Goal: Check status: Check status

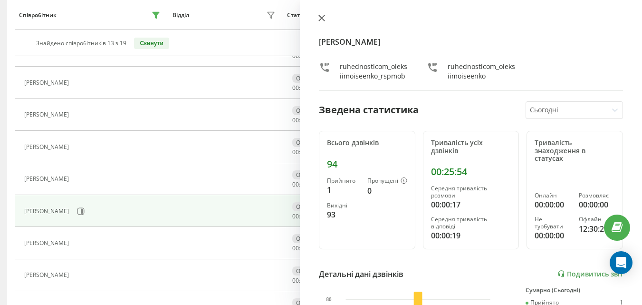
click at [326, 19] on button at bounding box center [322, 18] width 12 height 9
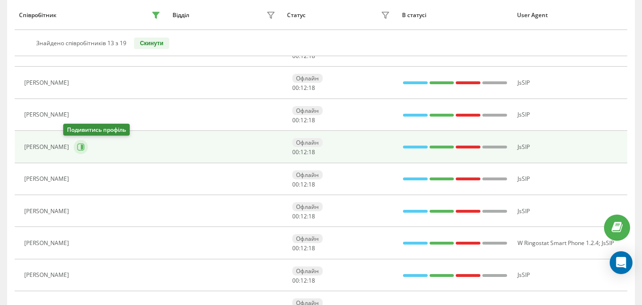
click at [77, 150] on icon at bounding box center [80, 146] width 7 height 7
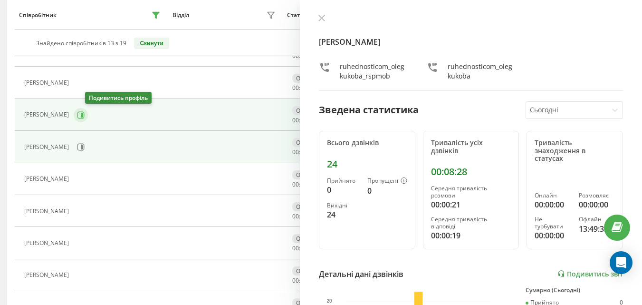
click at [85, 116] on icon at bounding box center [81, 115] width 8 height 8
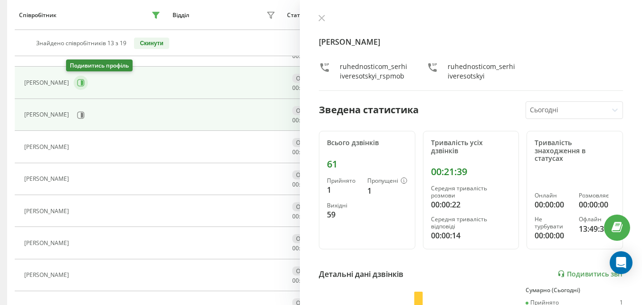
click at [81, 81] on icon at bounding box center [82, 82] width 2 height 5
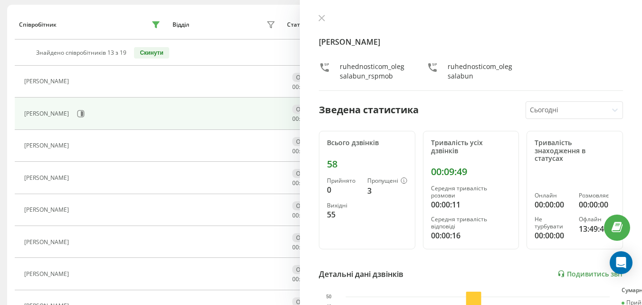
scroll to position [95, 0]
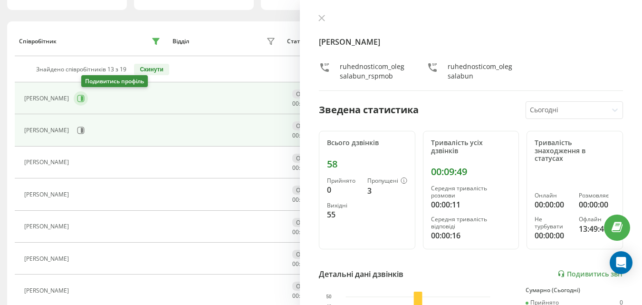
click at [88, 103] on button at bounding box center [81, 98] width 14 height 14
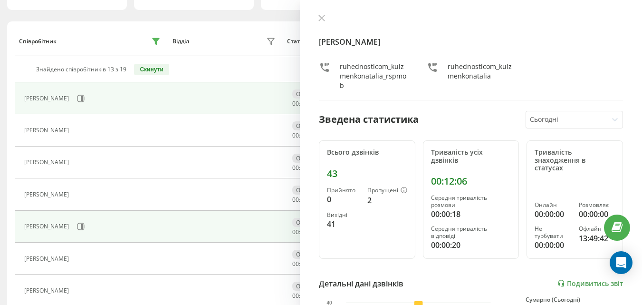
click at [70, 223] on div "[PERSON_NAME]" at bounding box center [93, 226] width 138 height 16
click at [82, 227] on icon at bounding box center [81, 226] width 8 height 8
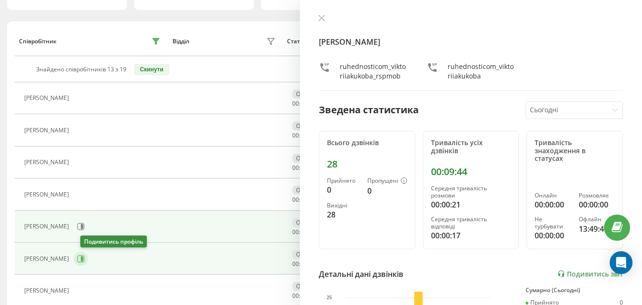
click at [83, 259] on icon at bounding box center [82, 258] width 2 height 5
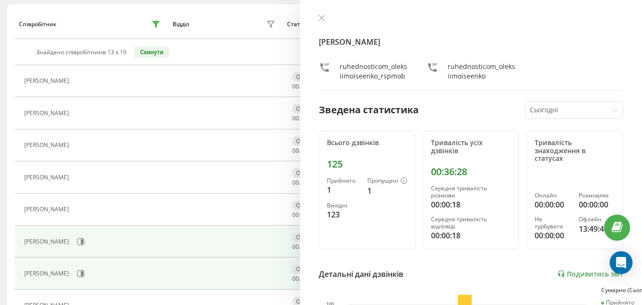
scroll to position [143, 0]
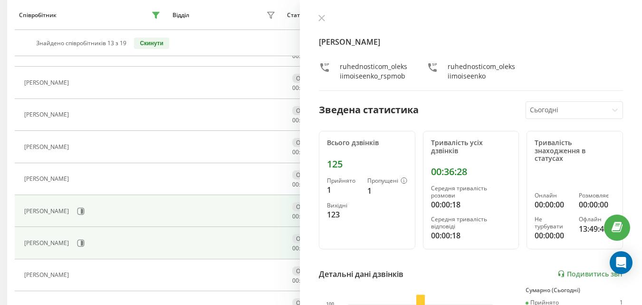
click at [71, 248] on div "[PERSON_NAME]" at bounding box center [93, 243] width 138 height 16
click at [77, 244] on icon at bounding box center [81, 243] width 8 height 8
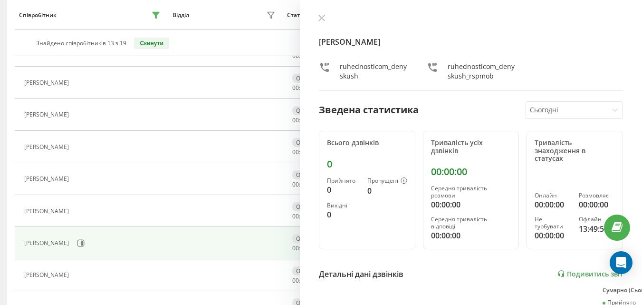
scroll to position [190, 0]
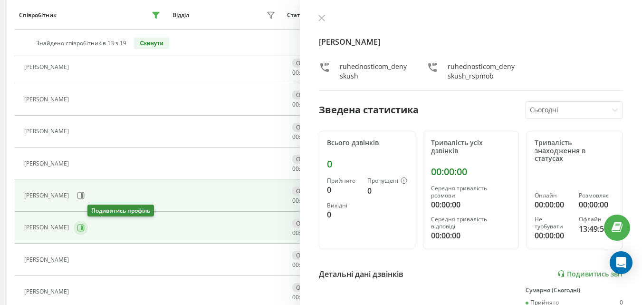
click at [85, 228] on icon at bounding box center [81, 228] width 8 height 8
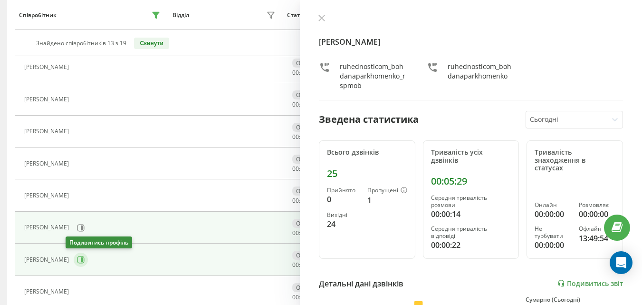
click at [74, 264] on button at bounding box center [81, 259] width 14 height 14
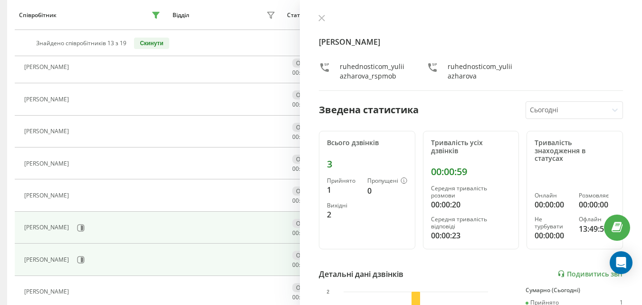
scroll to position [285, 0]
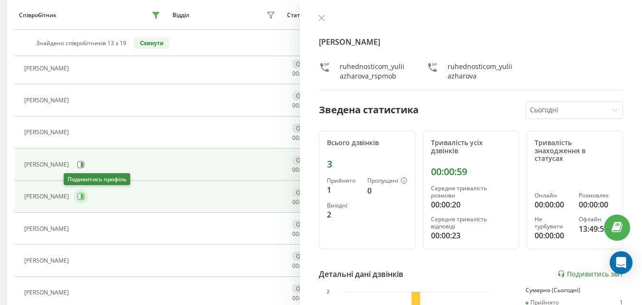
click at [76, 192] on button at bounding box center [81, 196] width 14 height 14
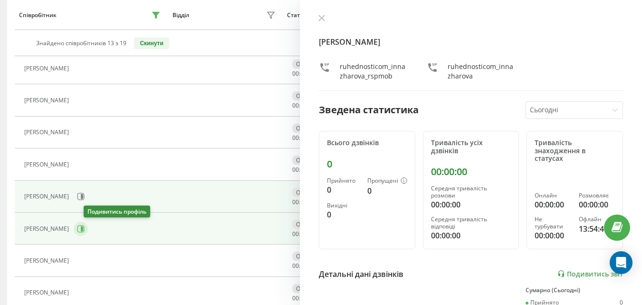
click at [85, 231] on icon at bounding box center [81, 229] width 8 height 8
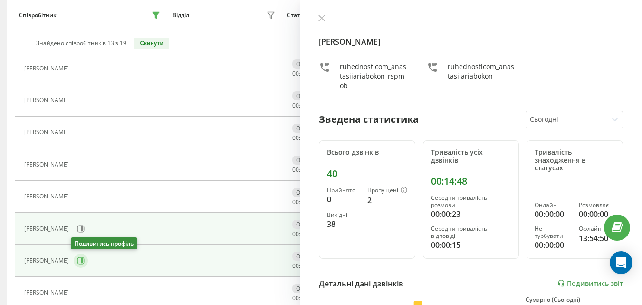
click at [74, 257] on button at bounding box center [81, 260] width 14 height 14
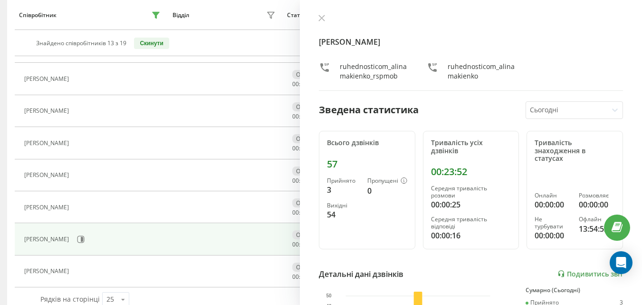
scroll to position [325, 0]
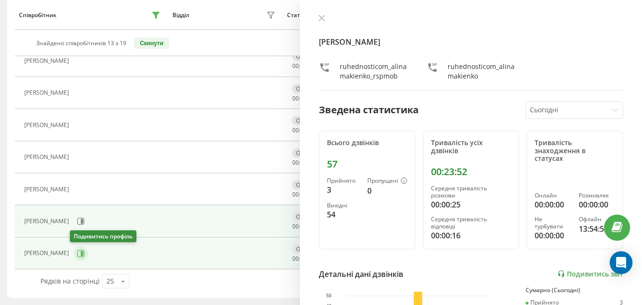
click at [77, 258] on button at bounding box center [81, 253] width 14 height 14
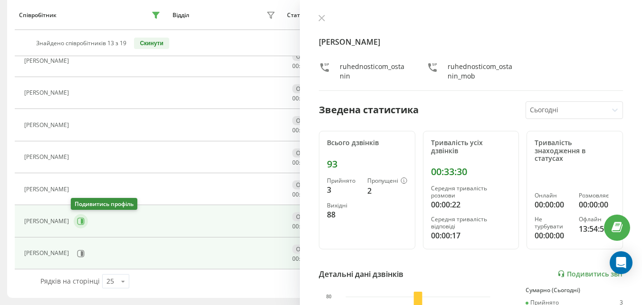
click at [82, 222] on button at bounding box center [81, 221] width 14 height 14
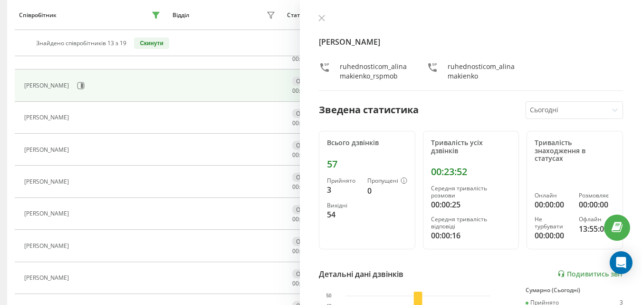
scroll to position [182, 0]
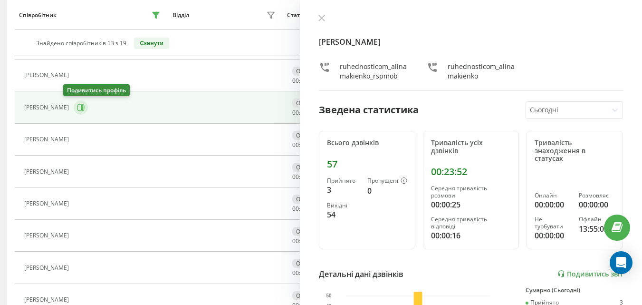
click at [77, 108] on icon at bounding box center [81, 108] width 8 height 8
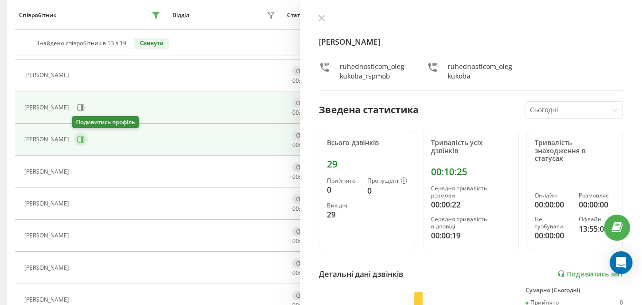
click at [77, 141] on icon at bounding box center [81, 139] width 8 height 8
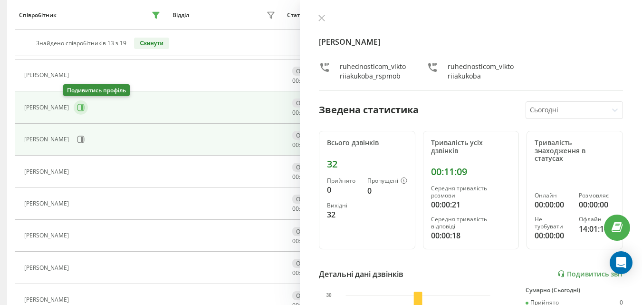
click at [76, 104] on button at bounding box center [81, 107] width 14 height 14
